Goal: Task Accomplishment & Management: Manage account settings

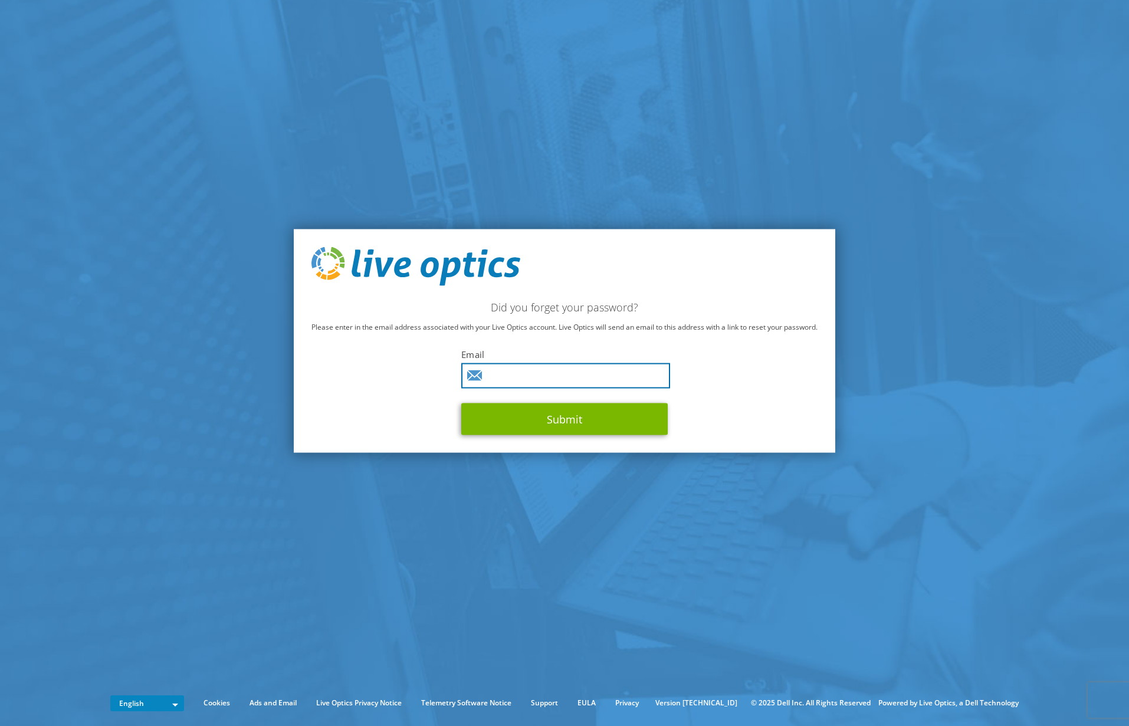
click at [518, 383] on input "text" at bounding box center [565, 375] width 209 height 25
click at [559, 372] on input "rmaniwa@yr" at bounding box center [565, 375] width 209 height 25
type input "rmaniwa@yournucleus.ca"
click at [461, 403] on button "Submit" at bounding box center [564, 419] width 207 height 32
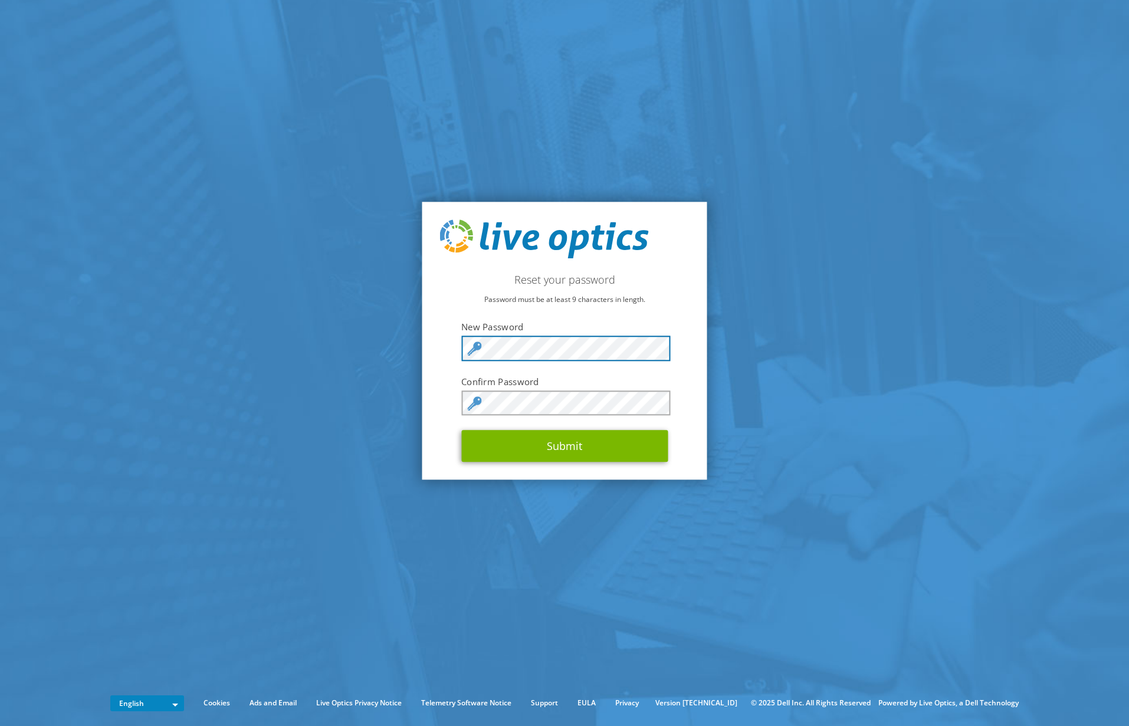
click at [413, 342] on section "Reset your password Password must be at least 9 characters in length. New Passw…" at bounding box center [564, 341] width 1129 height 682
click at [384, 342] on section "Reset your password Password must be at least 9 characters in length. New Passw…" at bounding box center [564, 341] width 1129 height 682
click at [424, 342] on div "Reset your password Password must be at least 9 characters in length. New Passw…" at bounding box center [564, 341] width 285 height 278
click at [461, 431] on button "Submit" at bounding box center [564, 447] width 207 height 32
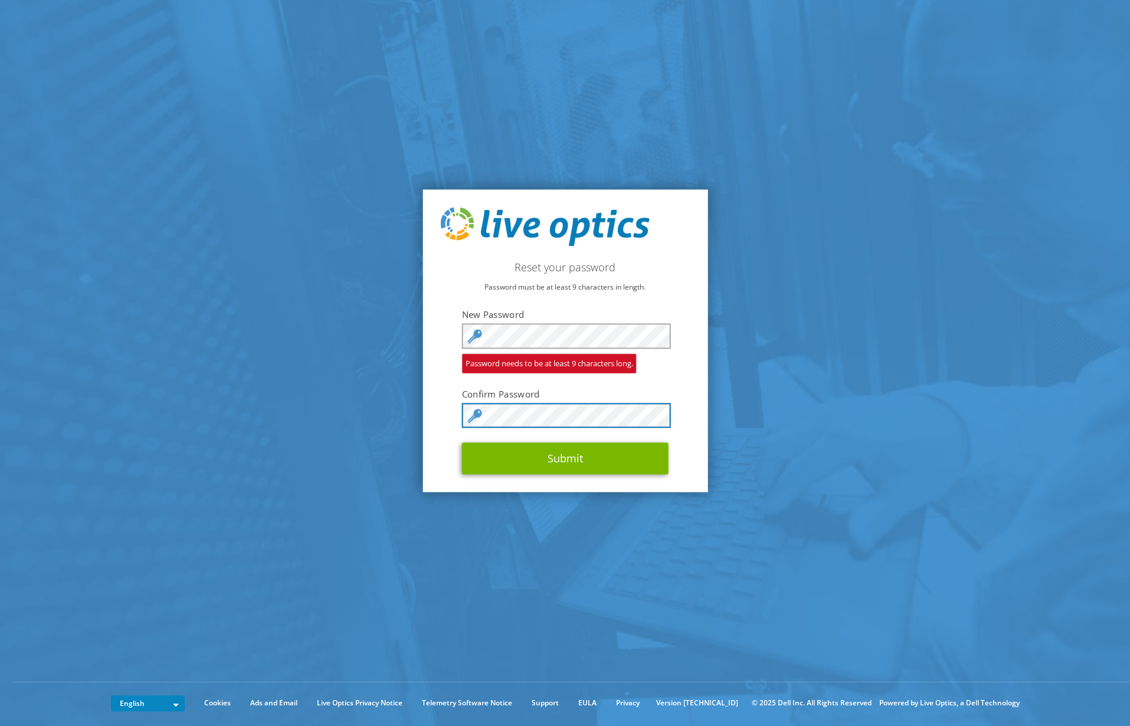
click at [462, 443] on button "Submit" at bounding box center [565, 459] width 207 height 32
